Goal: Task Accomplishment & Management: Complete application form

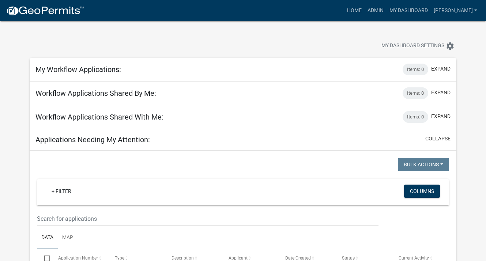
select select "3: 100"
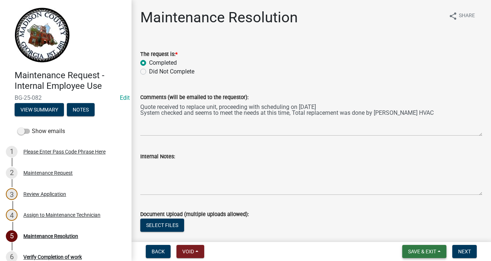
click at [413, 249] on span "Save & Exit" at bounding box center [422, 252] width 28 height 6
click at [410, 233] on button "Save & Exit" at bounding box center [417, 233] width 58 height 18
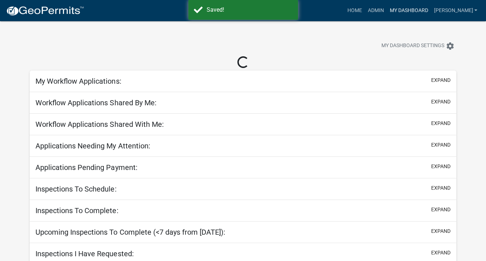
click at [423, 8] on link "My Dashboard" at bounding box center [408, 11] width 44 height 14
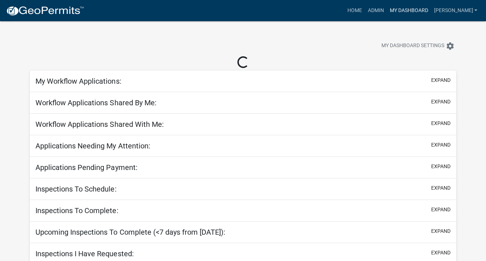
select select "3: 100"
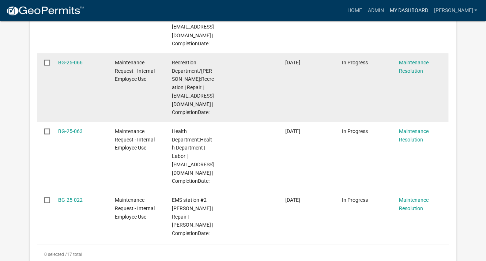
scroll to position [1170, 0]
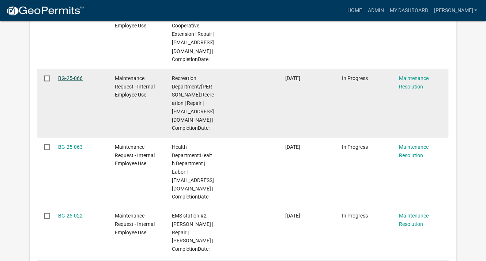
click at [71, 79] on link "BG-25-066" at bounding box center [70, 78] width 24 height 6
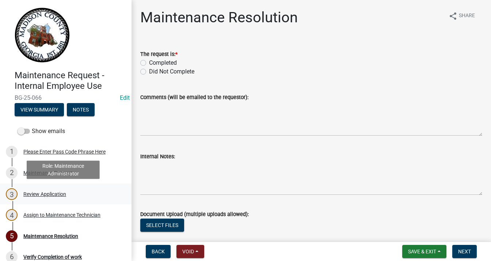
click at [45, 194] on div "Review Application" at bounding box center [44, 194] width 43 height 5
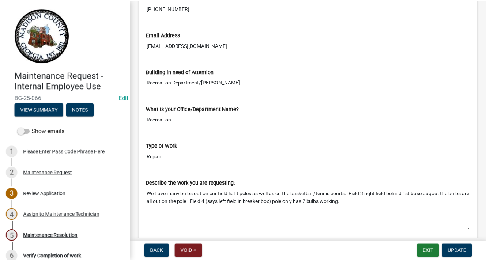
scroll to position [256, 0]
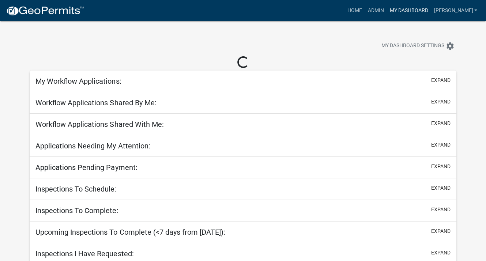
select select "3: 100"
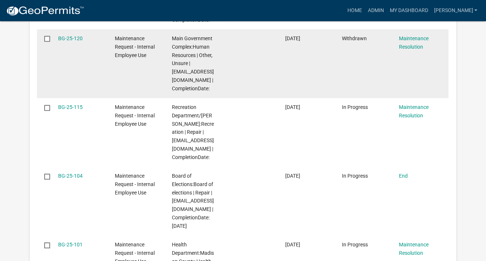
scroll to position [585, 0]
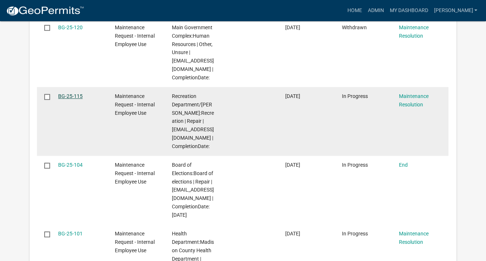
click at [67, 93] on link "BG-25-115" at bounding box center [70, 96] width 24 height 6
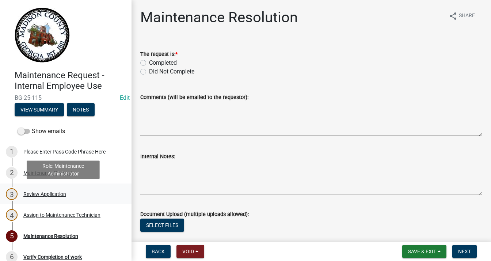
click at [37, 196] on div "Review Application" at bounding box center [44, 194] width 43 height 5
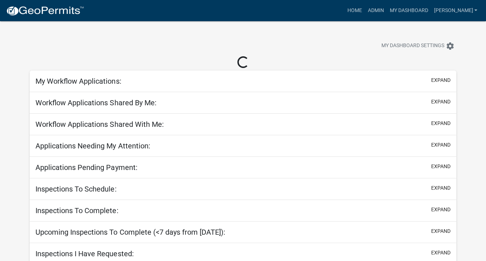
select select "3: 100"
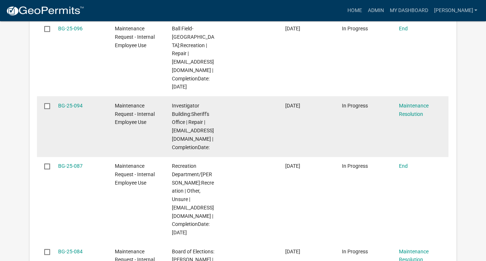
scroll to position [914, 0]
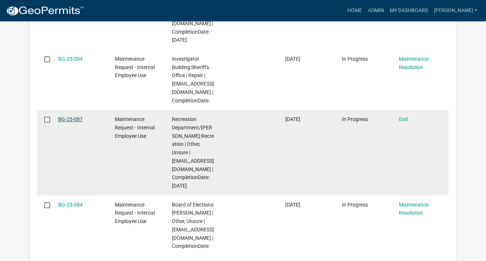
click at [66, 116] on link "BG-25-087" at bounding box center [70, 119] width 24 height 6
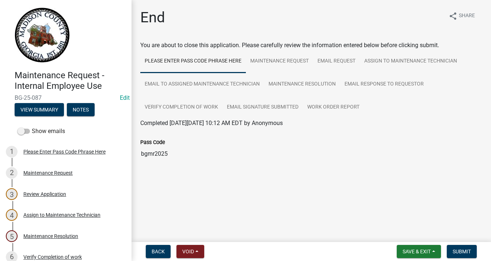
click at [49, 196] on div "Review Application" at bounding box center [44, 194] width 43 height 5
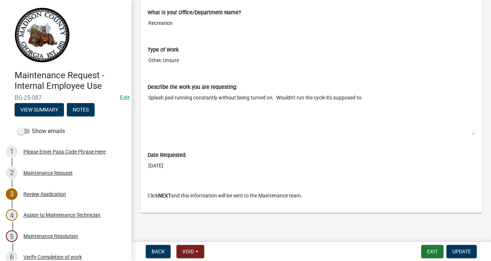
scroll to position [346, 0]
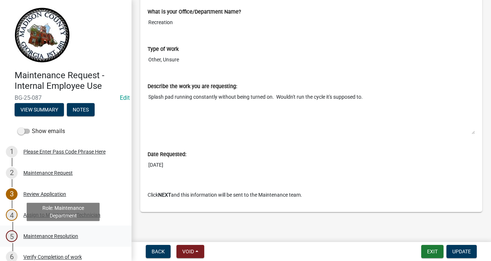
click at [46, 239] on div "Maintenance Resolution" at bounding box center [50, 236] width 55 height 5
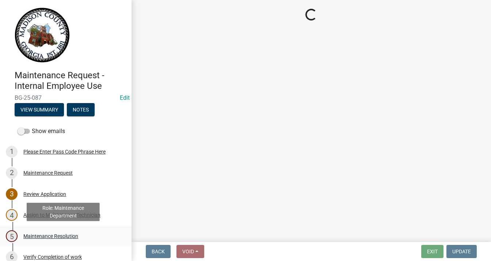
scroll to position [0, 0]
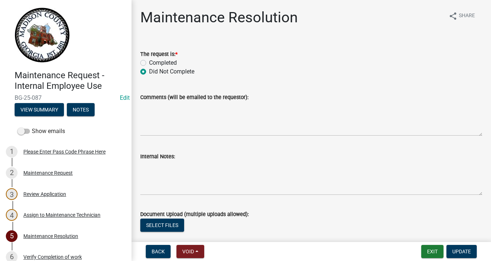
click at [149, 63] on label "Completed" at bounding box center [163, 62] width 28 height 9
click at [149, 63] on input "Completed" at bounding box center [151, 60] width 5 height 5
radio input "true"
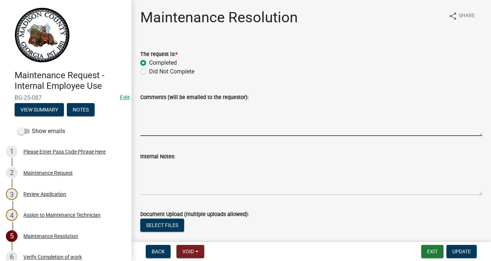
click at [166, 109] on textarea "Comments (will be emailed to the requestor):" at bounding box center [311, 119] width 342 height 34
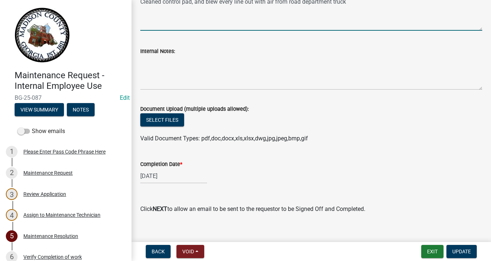
scroll to position [110, 0]
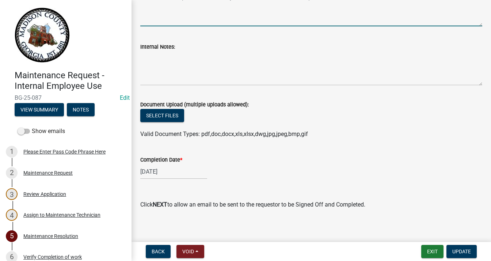
type textarea "Cleaned control pad, and blew every line out with air from road department truck"
click at [167, 174] on div "10/04/2025" at bounding box center [173, 171] width 67 height 15
select select "10"
select select "2025"
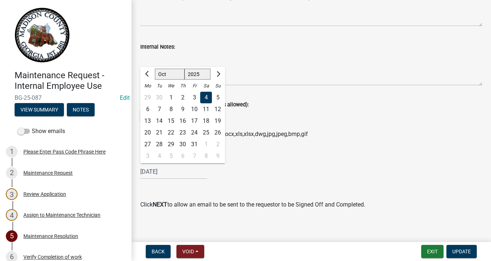
click at [171, 109] on div "8" at bounding box center [171, 109] width 12 height 12
type input "10/08/2025"
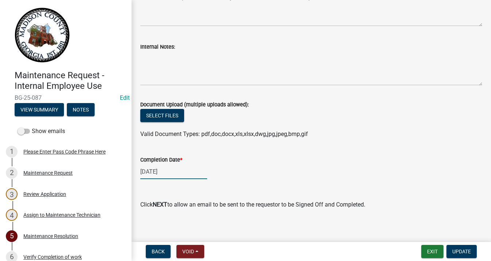
click at [162, 175] on div "10/08/2025" at bounding box center [173, 171] width 67 height 15
select select "10"
select select "2025"
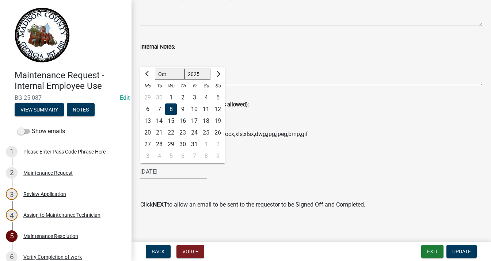
click at [158, 109] on div "7" at bounding box center [160, 109] width 12 height 12
type input "10/07/2025"
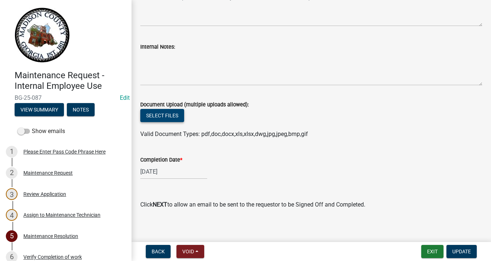
click at [162, 111] on button "Select files" at bounding box center [162, 115] width 44 height 13
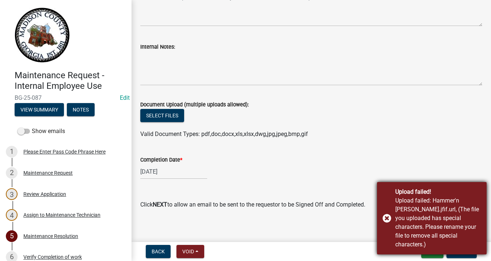
click at [385, 221] on div "Upload failed! Upload failed: Hammer'n Hank.jfif.url, (The file you uploaded ha…" at bounding box center [432, 218] width 110 height 72
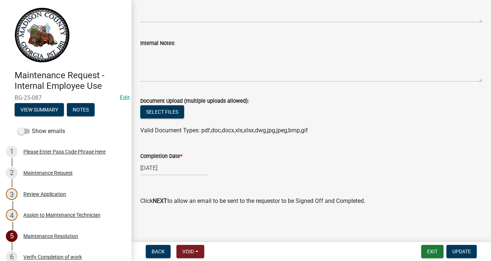
scroll to position [114, 0]
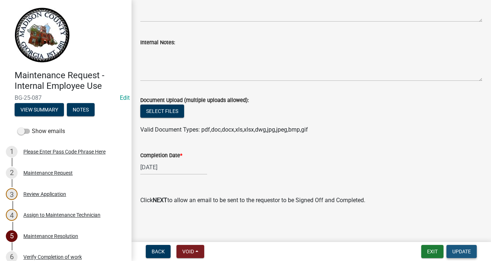
click at [455, 249] on span "Update" at bounding box center [462, 252] width 19 height 6
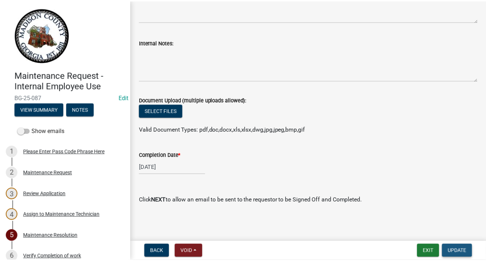
scroll to position [0, 0]
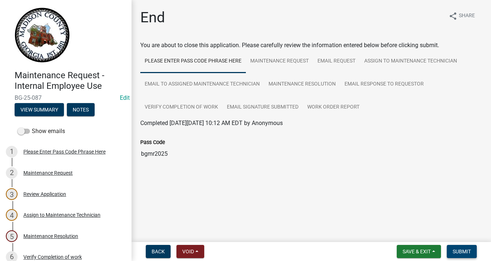
click at [459, 250] on span "Submit" at bounding box center [462, 252] width 18 height 6
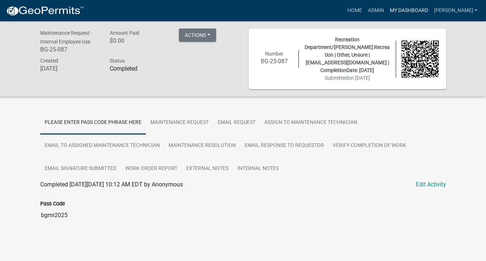
click at [409, 7] on link "My Dashboard" at bounding box center [408, 11] width 44 height 14
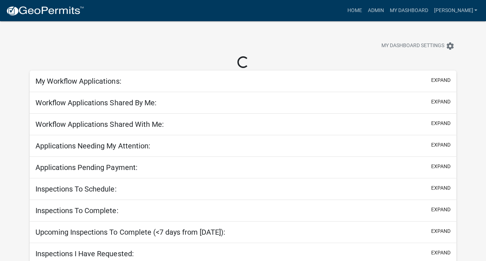
select select "3: 100"
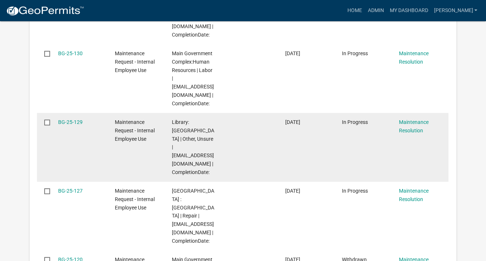
scroll to position [366, 0]
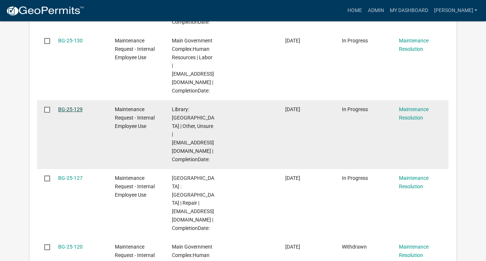
click at [70, 110] on link "BG-25-129" at bounding box center [70, 109] width 24 height 6
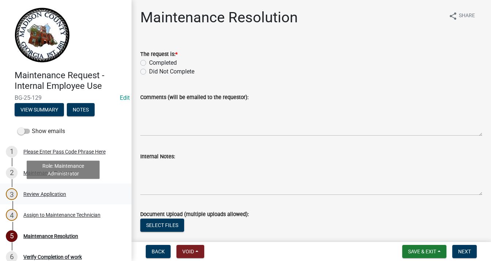
click at [38, 194] on div "Review Application" at bounding box center [44, 194] width 43 height 5
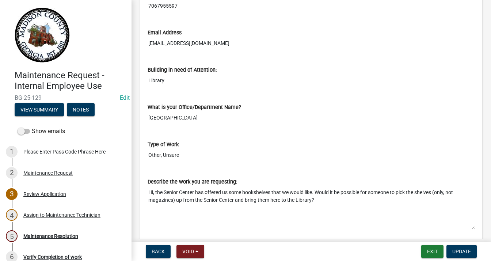
scroll to position [346, 0]
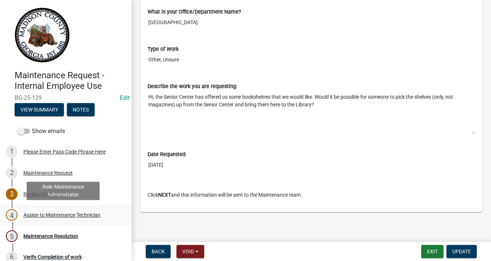
click at [39, 215] on div "Assign to Maintenance Technician" at bounding box center [61, 214] width 77 height 5
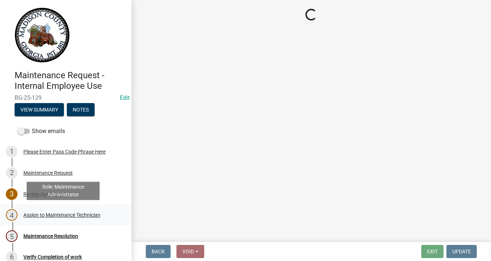
scroll to position [0, 0]
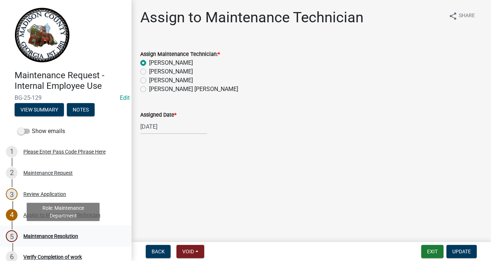
click at [35, 234] on div "Maintenance Resolution" at bounding box center [50, 236] width 55 height 5
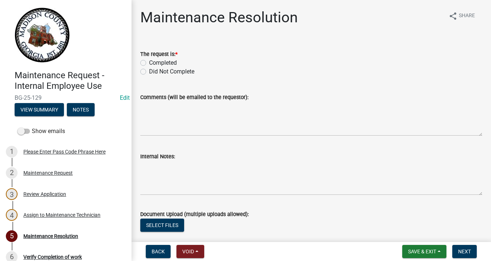
click at [149, 62] on label "Completed" at bounding box center [163, 62] width 28 height 9
click at [149, 62] on input "Completed" at bounding box center [151, 60] width 5 height 5
radio input "true"
click at [167, 107] on textarea "Comments (will be emailed to the requestor):" at bounding box center [311, 119] width 342 height 34
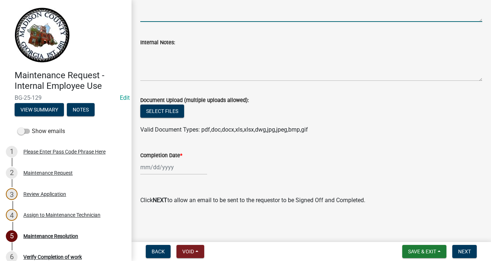
scroll to position [114, 0]
type textarea "Moved to Library"
click at [156, 167] on div at bounding box center [173, 167] width 67 height 15
select select "10"
select select "2025"
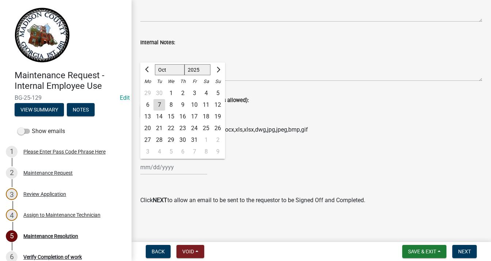
click at [159, 105] on div "7" at bounding box center [160, 105] width 12 height 12
type input "10/07/2025"
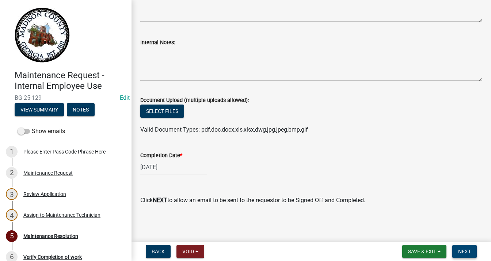
click at [456, 250] on button "Next" at bounding box center [465, 251] width 24 height 13
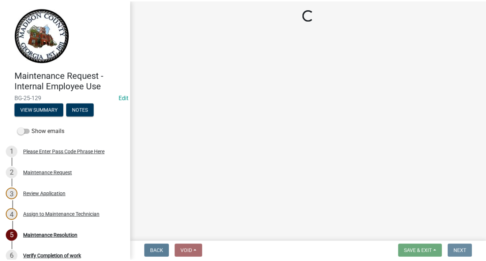
scroll to position [0, 0]
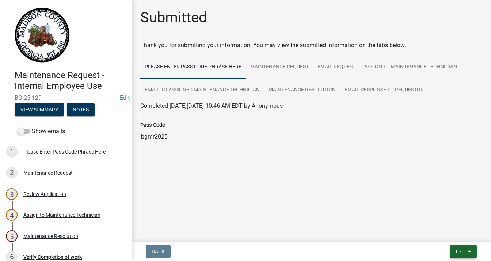
click at [464, 250] on span "Exit" at bounding box center [461, 252] width 11 height 6
click at [425, 234] on button "Save & Exit" at bounding box center [448, 233] width 58 height 18
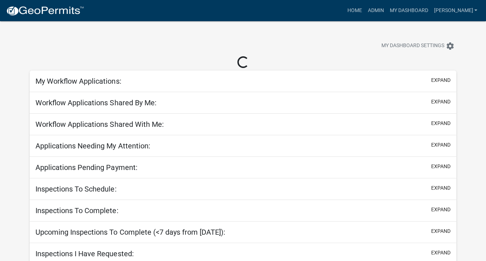
select select "3: 100"
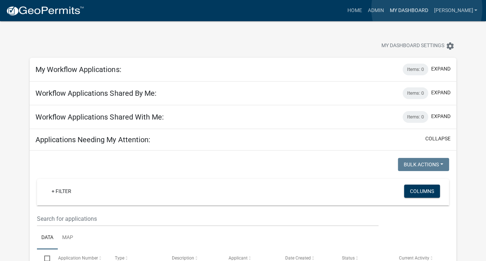
click at [427, 9] on link "My Dashboard" at bounding box center [408, 11] width 44 height 14
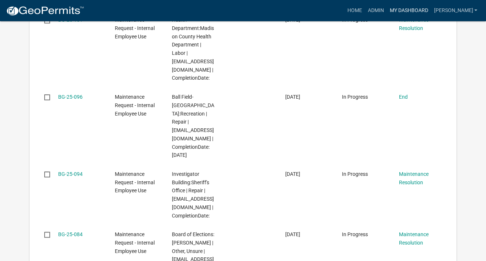
scroll to position [731, 0]
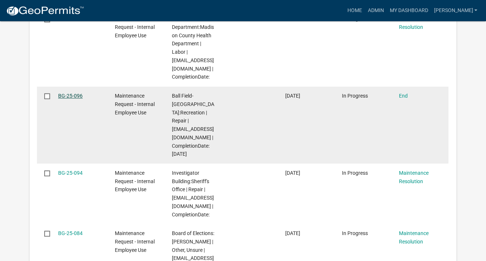
click at [70, 99] on link "BG-25-096" at bounding box center [70, 96] width 24 height 6
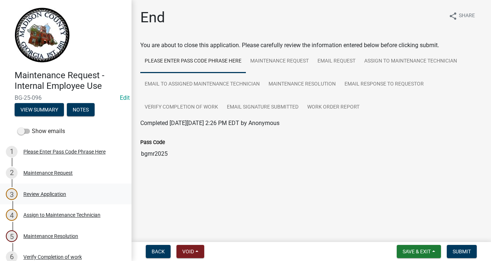
click at [44, 193] on div "Review Application" at bounding box center [44, 194] width 43 height 5
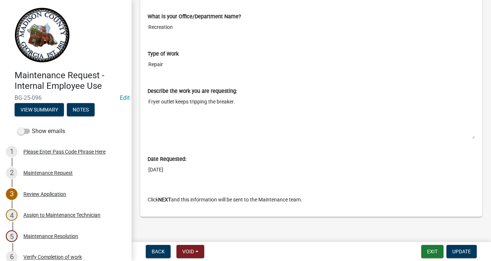
scroll to position [346, 0]
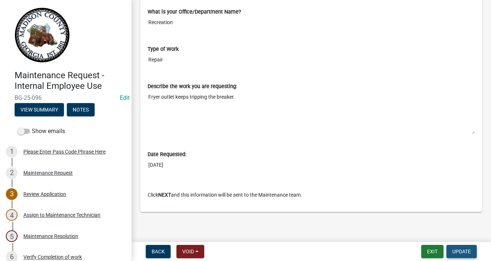
click at [457, 255] on button "Update" at bounding box center [462, 251] width 30 height 13
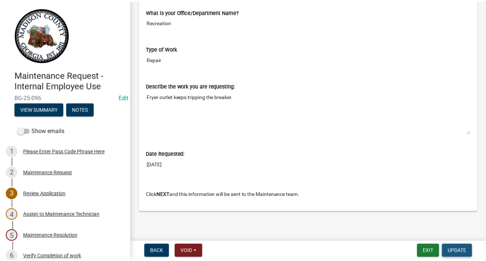
scroll to position [0, 0]
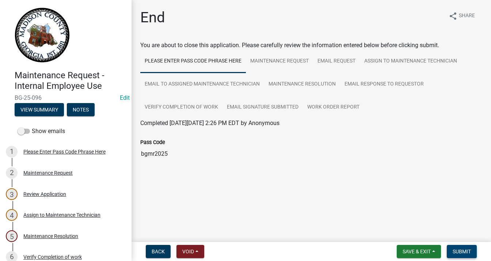
click at [463, 249] on span "Submit" at bounding box center [462, 252] width 18 height 6
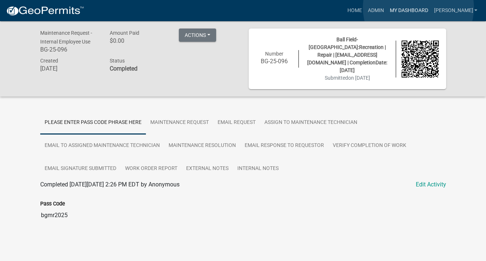
click at [418, 8] on link "My Dashboard" at bounding box center [408, 11] width 44 height 14
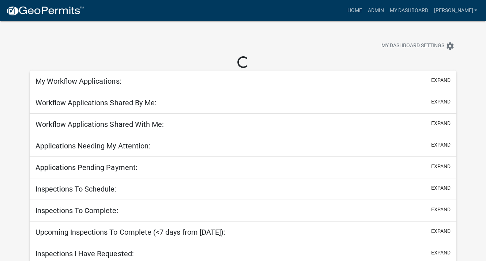
select select "3: 100"
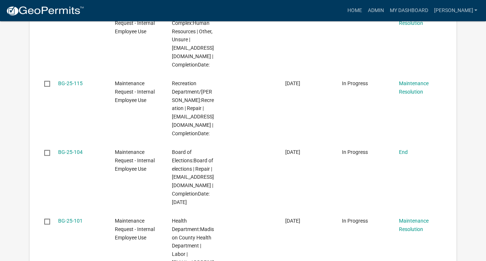
scroll to position [512, 0]
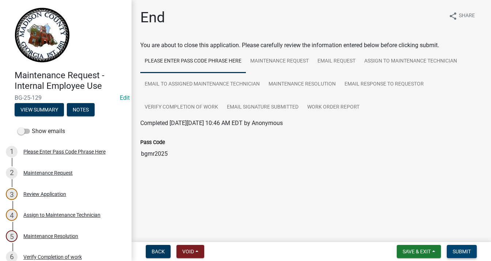
click at [459, 249] on span "Submit" at bounding box center [462, 252] width 18 height 6
